Goal: Task Accomplishment & Management: Complete application form

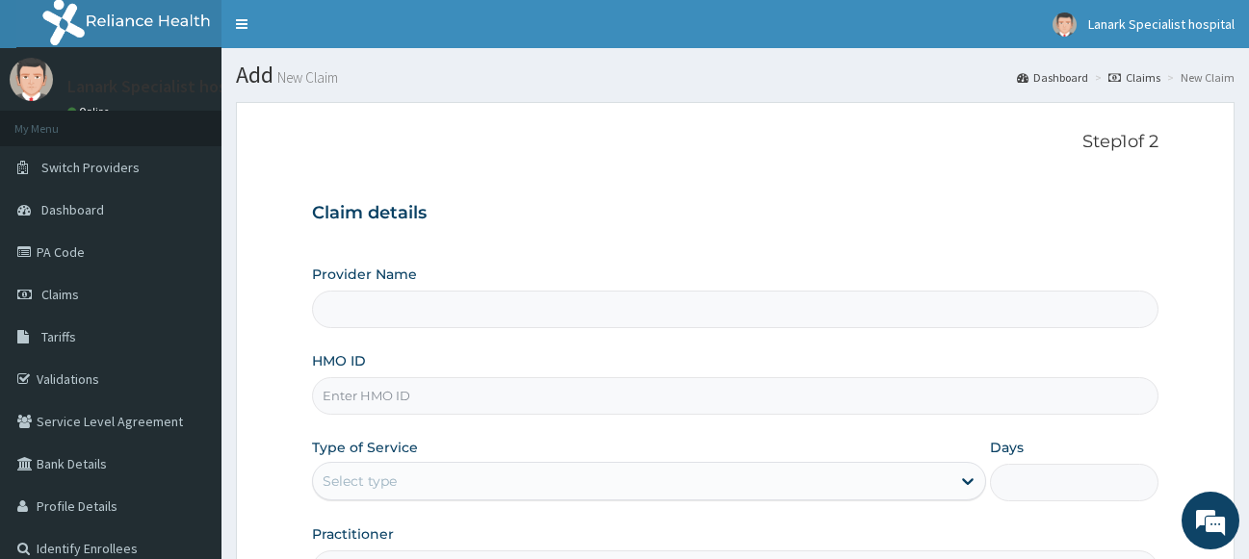
click at [454, 377] on input "HMO ID" at bounding box center [735, 396] width 847 height 38
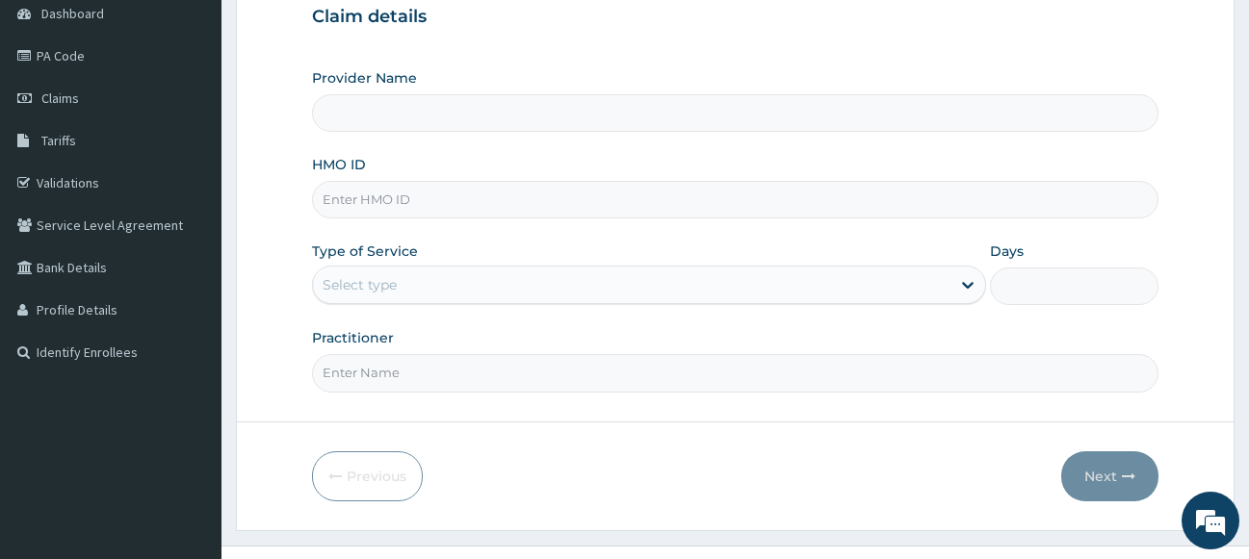
scroll to position [196, 0]
type input "Lanark Specialist Hospital"
type input "SFA/14175/A"
click at [402, 294] on div "Select type" at bounding box center [632, 285] width 638 height 31
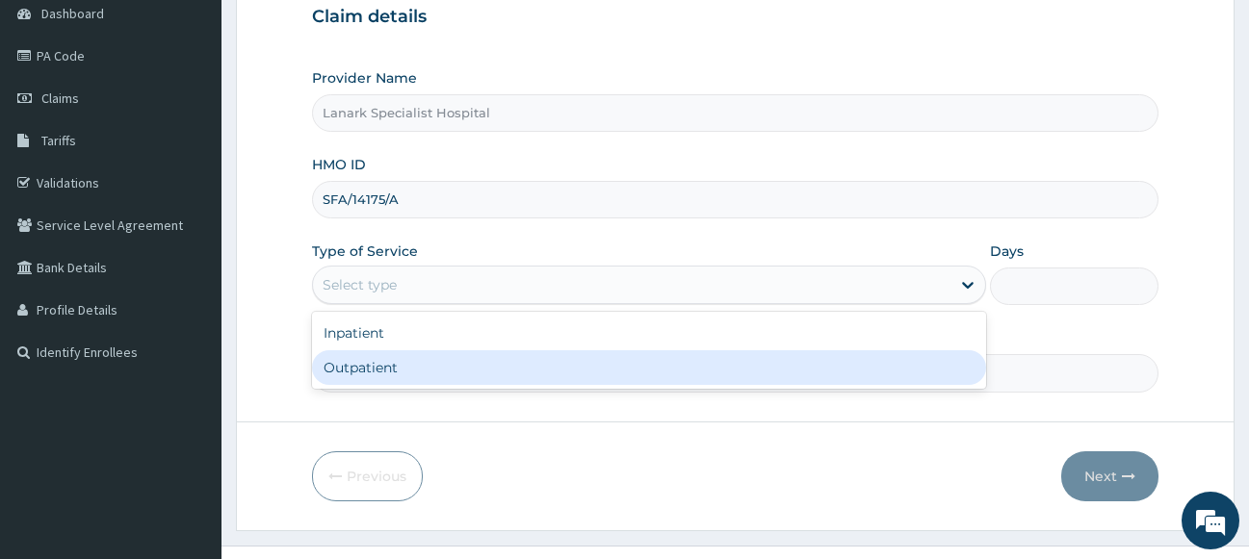
click at [401, 358] on div "Outpatient" at bounding box center [649, 367] width 675 height 35
type input "1"
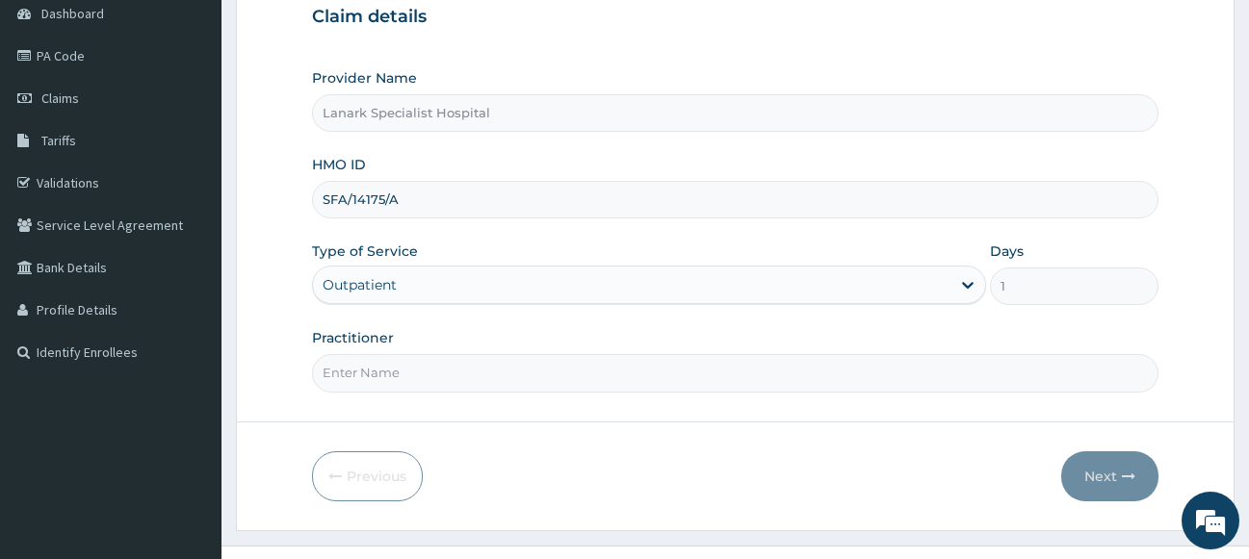
click at [401, 367] on input "Practitioner" at bounding box center [735, 373] width 847 height 38
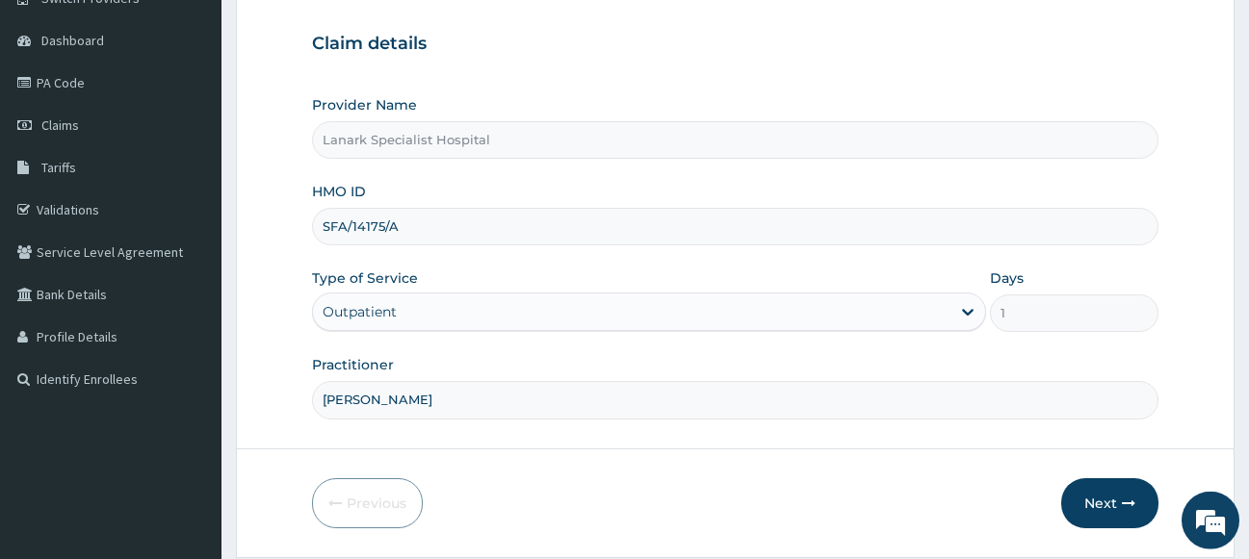
scroll to position [232, 0]
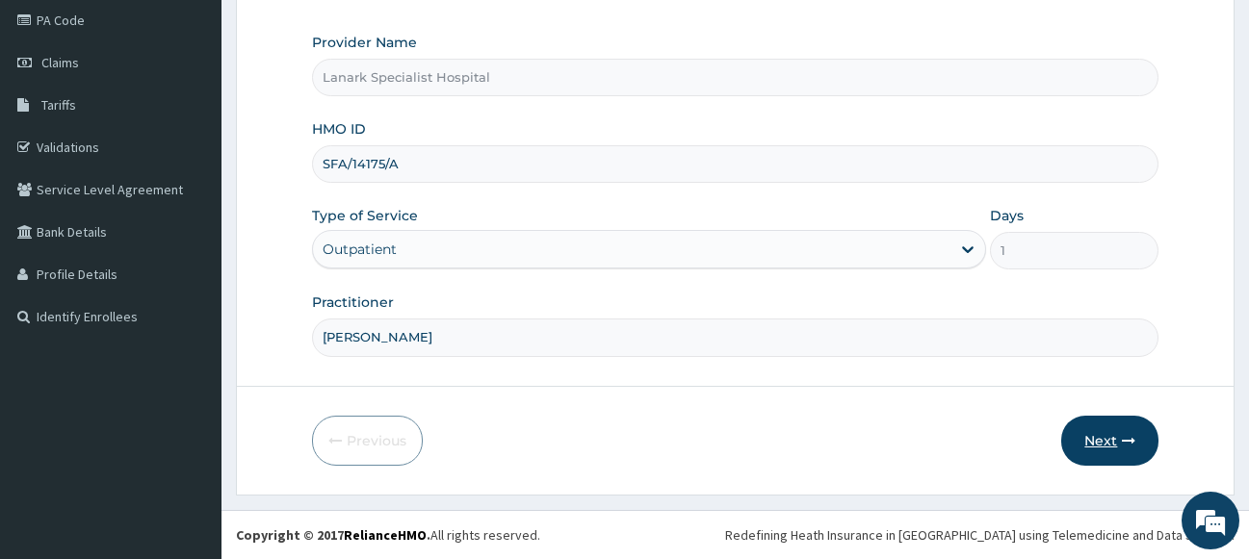
type input "[PERSON_NAME]"
click at [1111, 444] on button "Next" at bounding box center [1109, 441] width 97 height 50
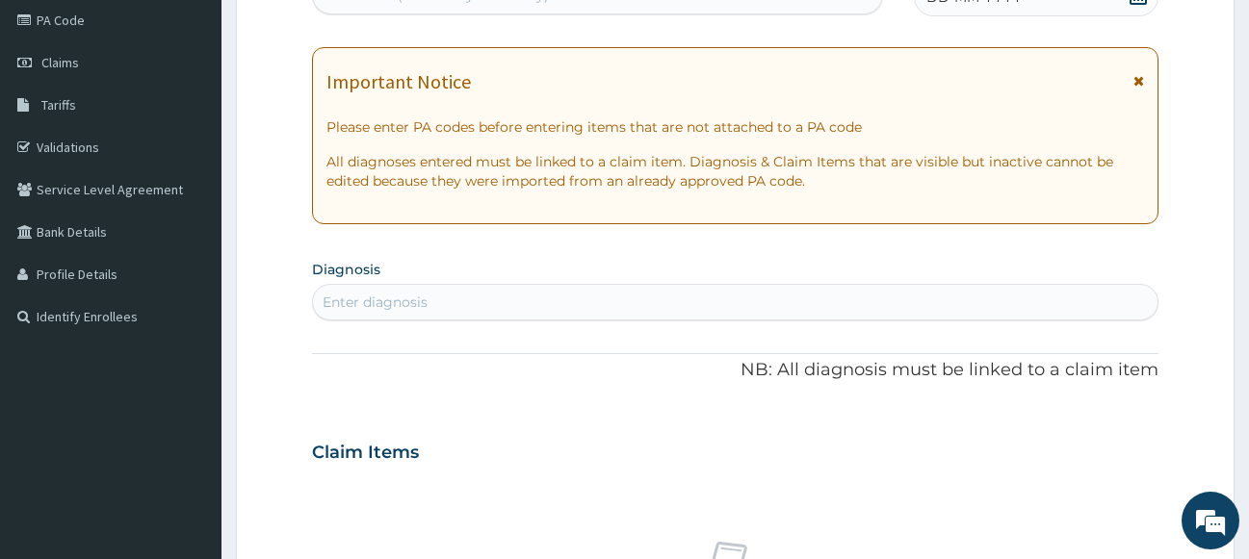
scroll to position [36, 0]
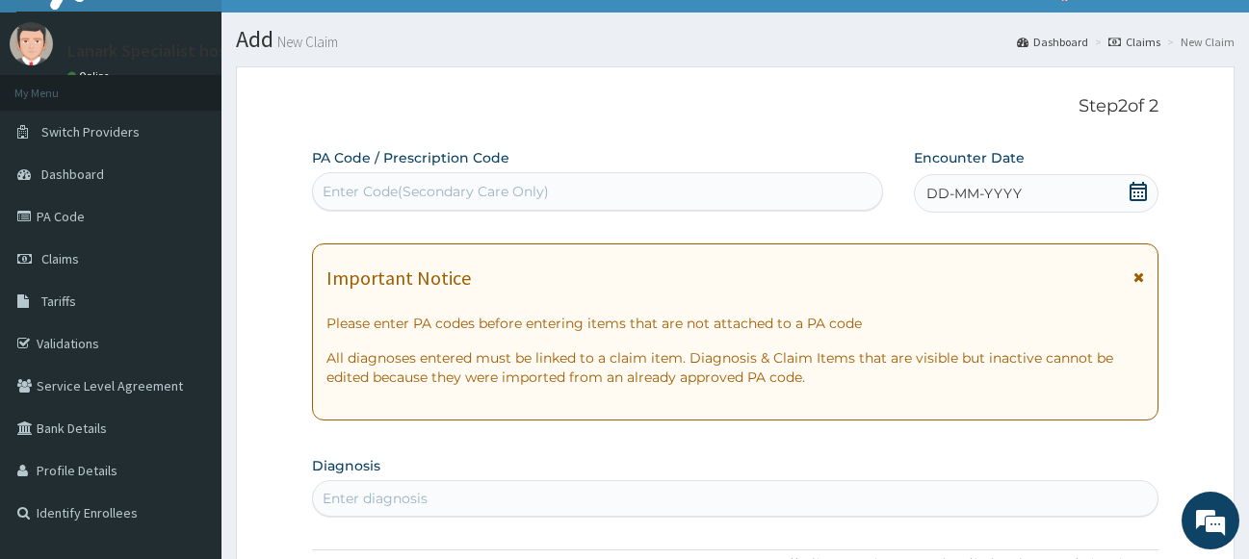
click at [693, 194] on div "Enter Code(Secondary Care Only)" at bounding box center [597, 191] width 569 height 31
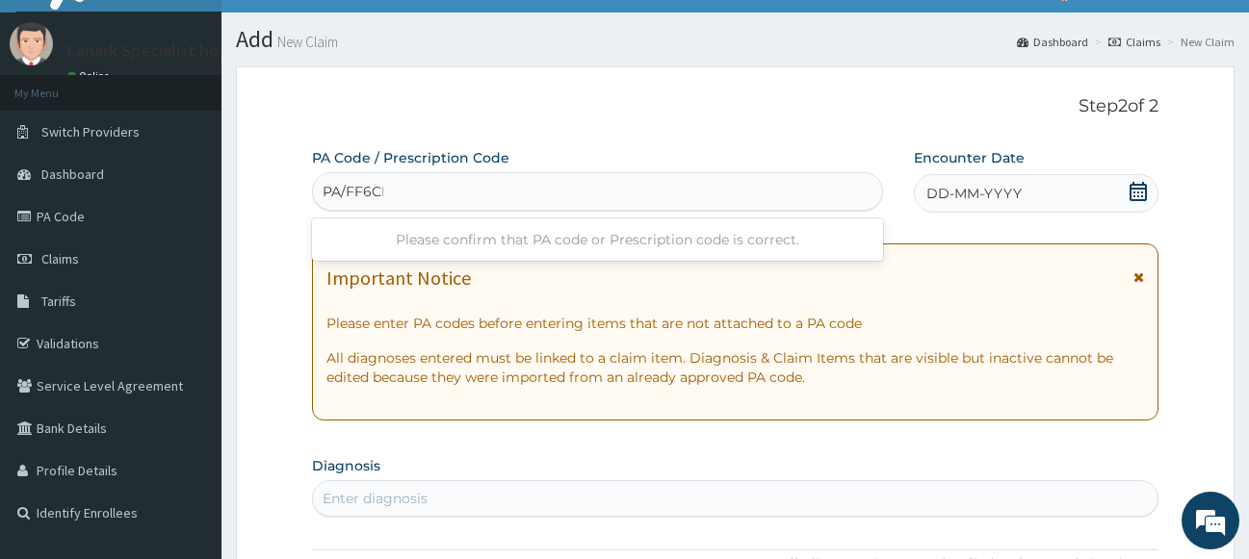
type input "PA/FF6CEE"
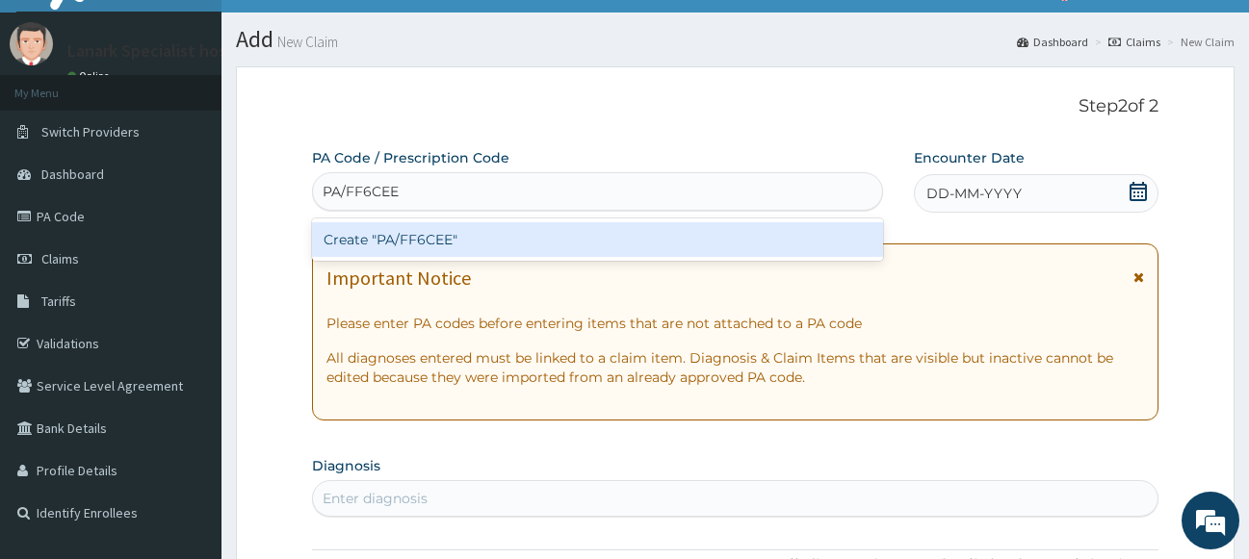
click at [625, 240] on div "Create "PA/FF6CEE"" at bounding box center [597, 239] width 571 height 35
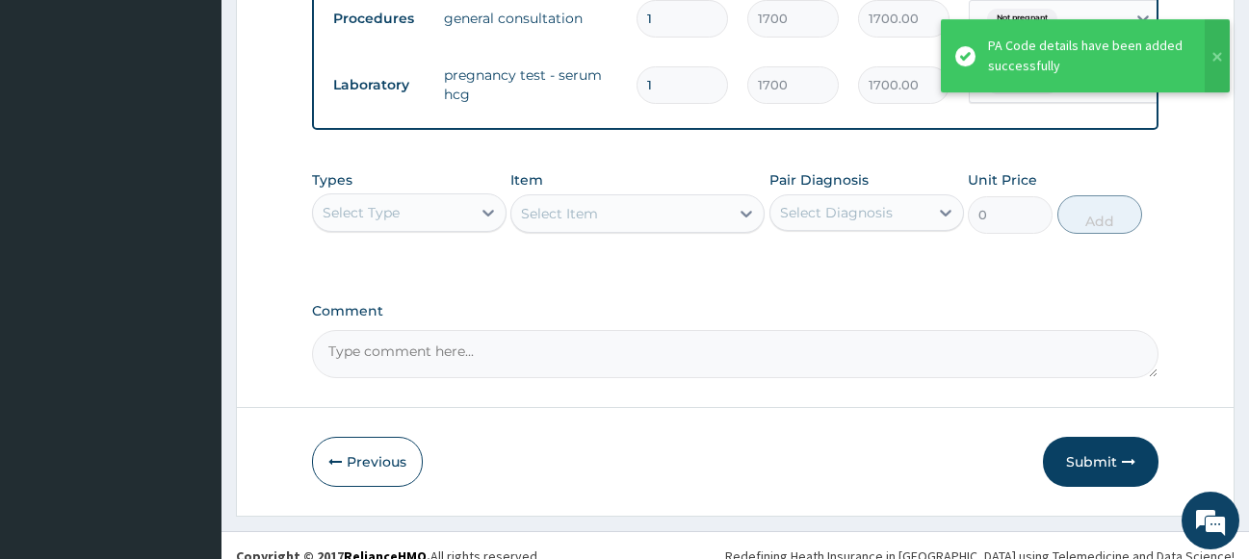
scroll to position [785, 0]
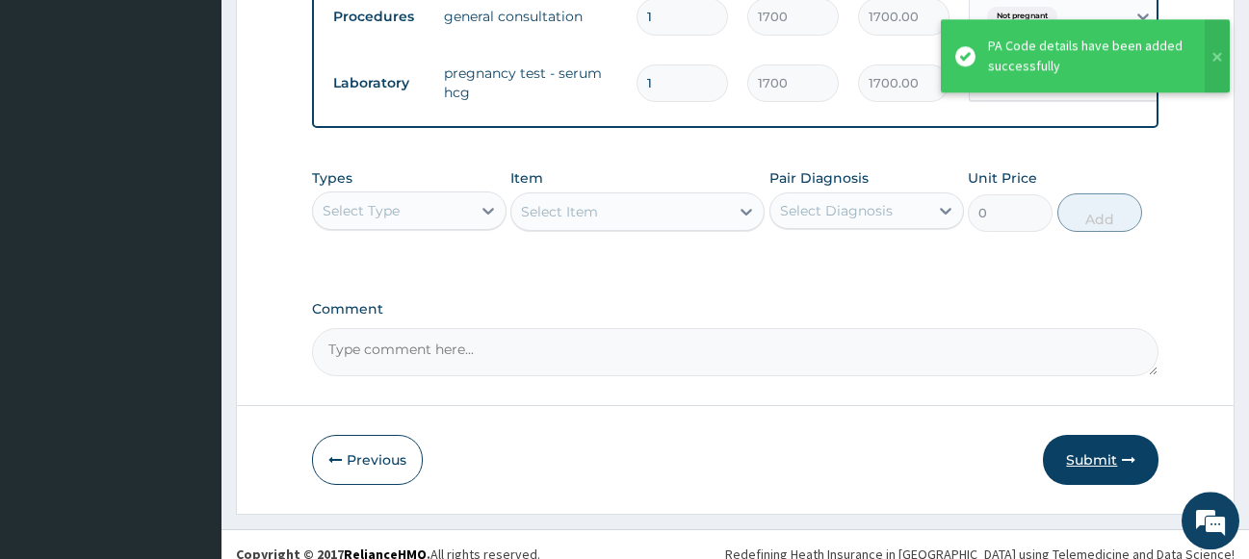
click at [1086, 476] on button "Submit" at bounding box center [1101, 460] width 116 height 50
